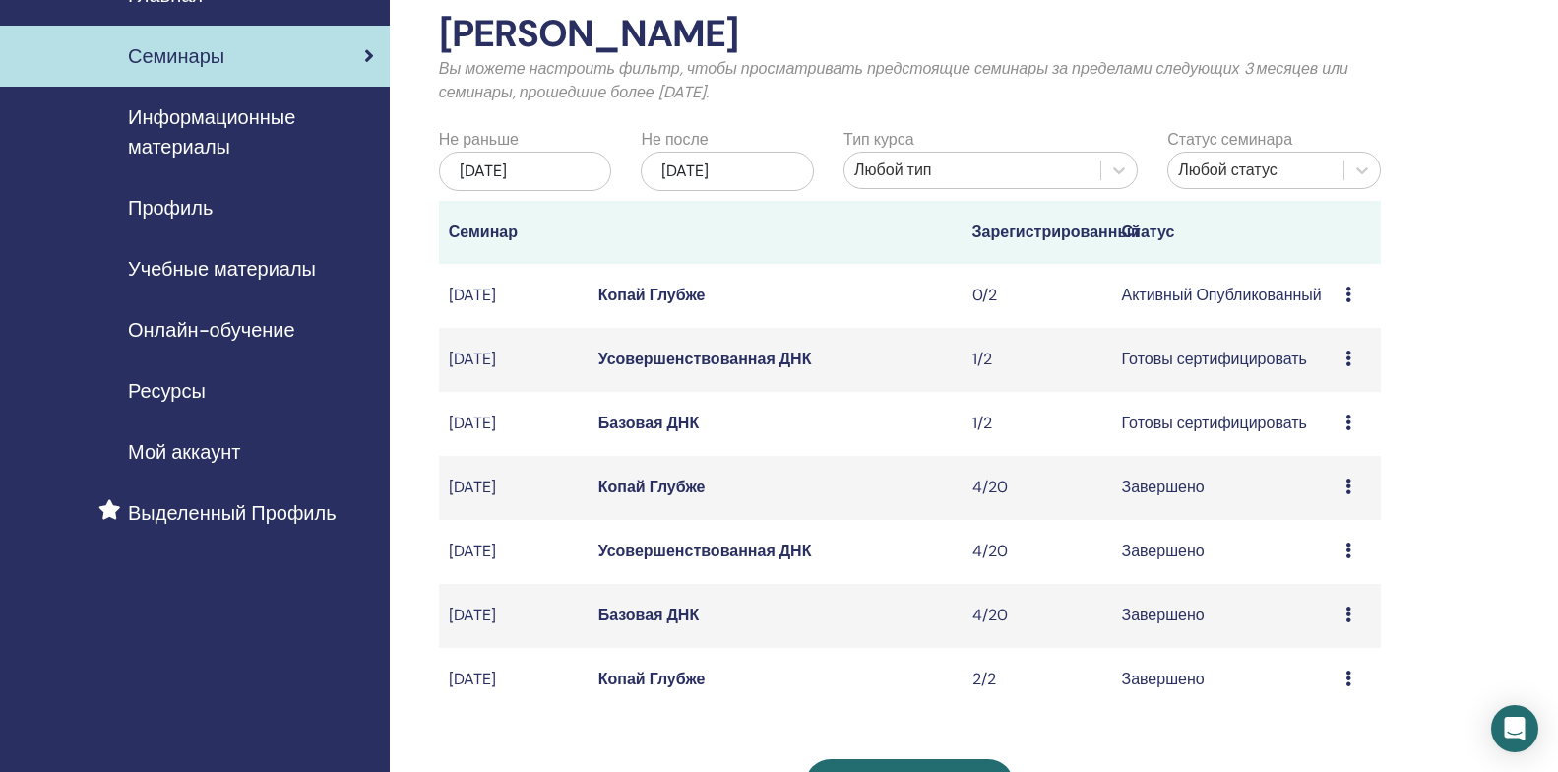
scroll to position [98, 0]
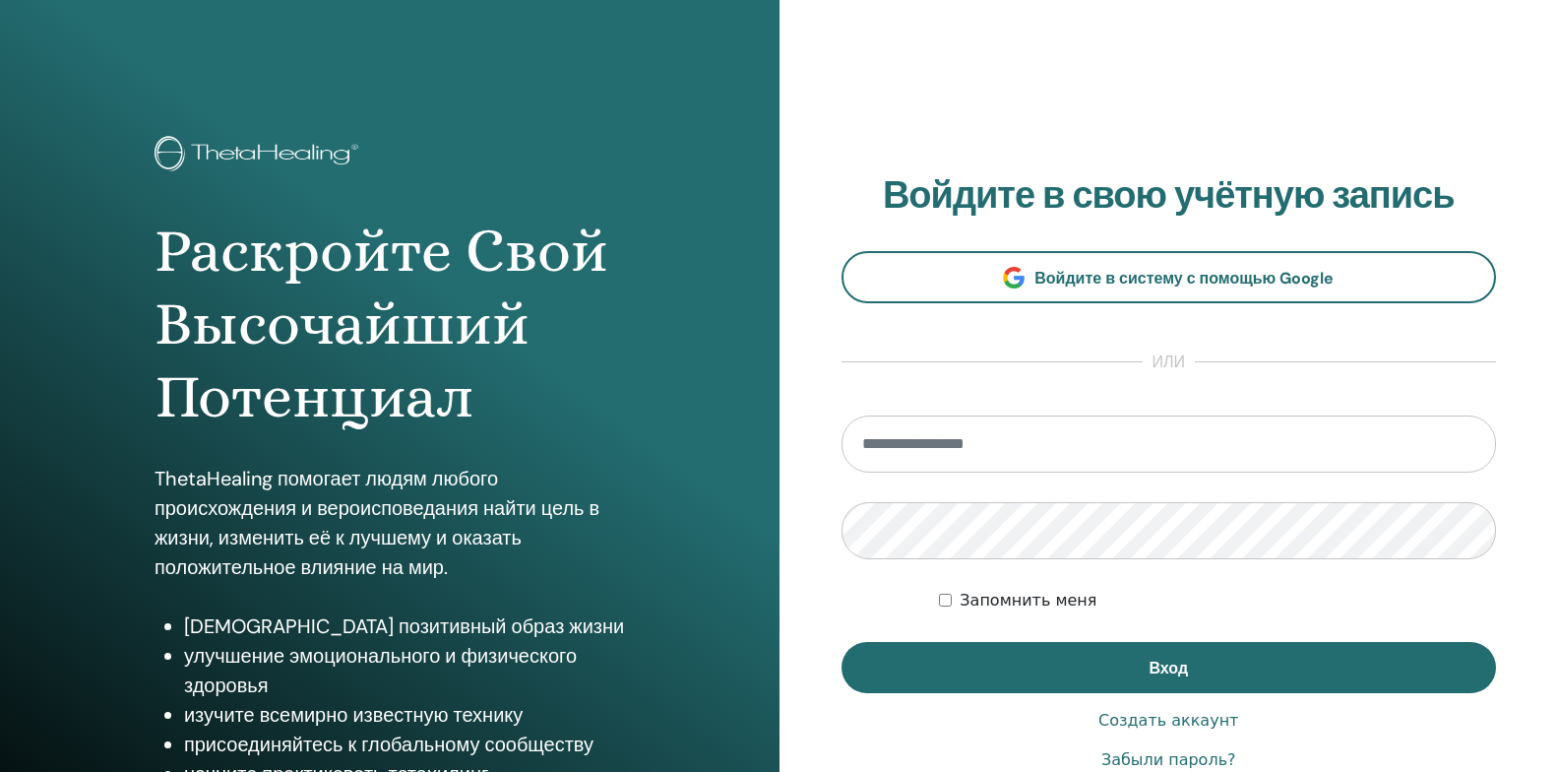
click at [1079, 442] on input "email" at bounding box center [1170, 443] width 656 height 57
type input "**********"
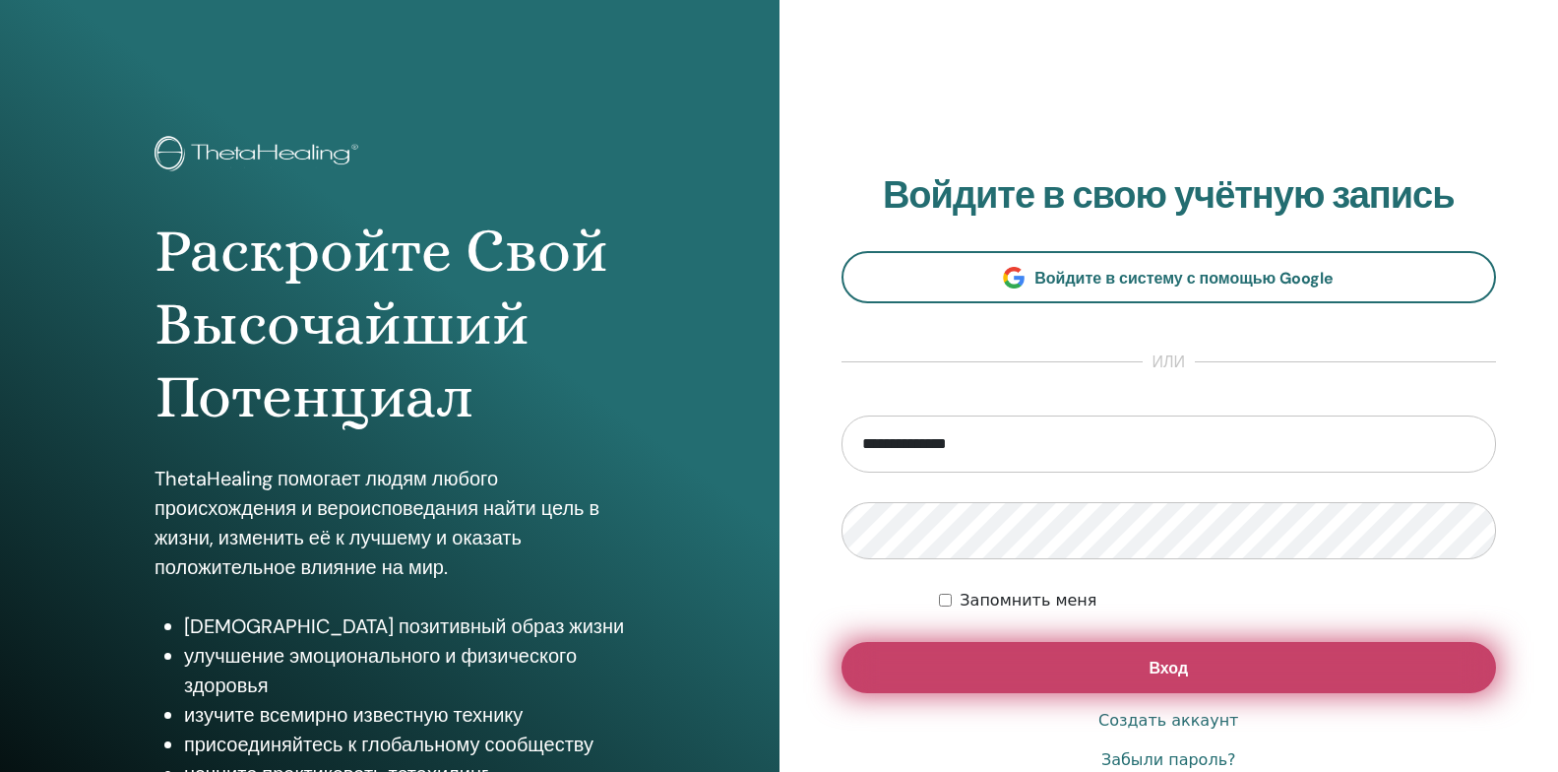
click at [911, 657] on button "Вход" at bounding box center [1170, 667] width 656 height 51
